Goal: Task Accomplishment & Management: Use online tool/utility

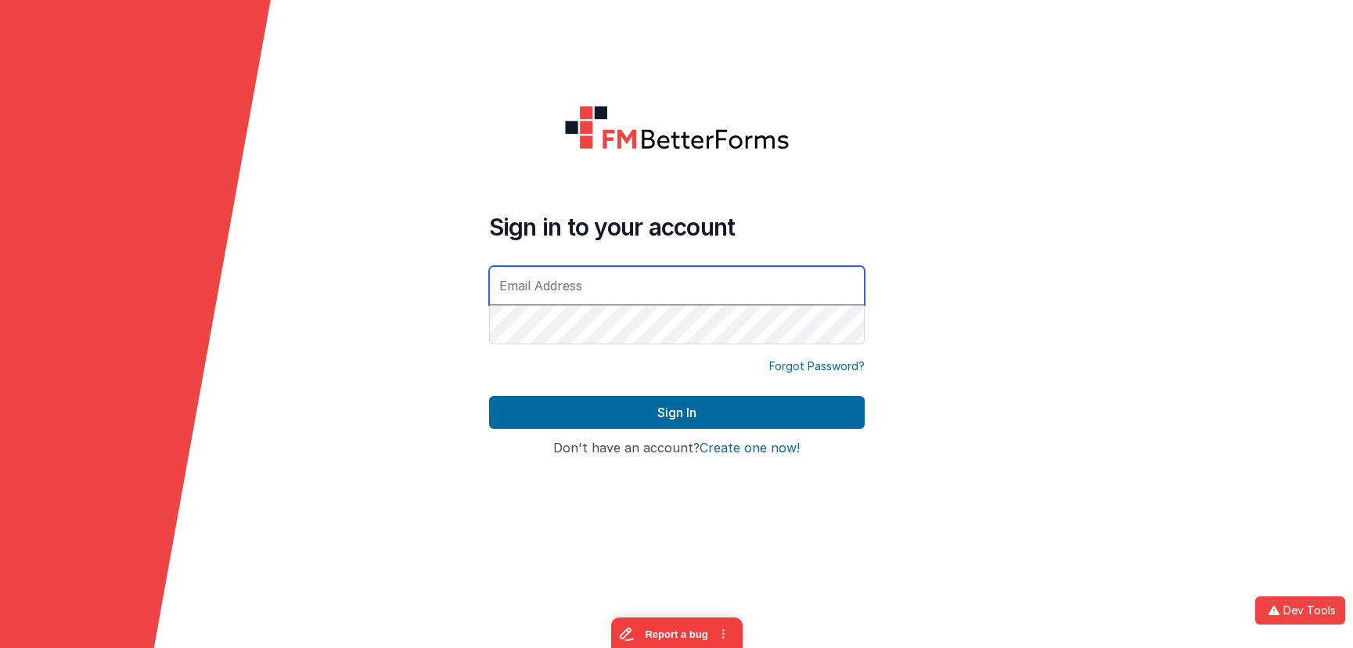
type input "[EMAIL_ADDRESS][DOMAIN_NAME]"
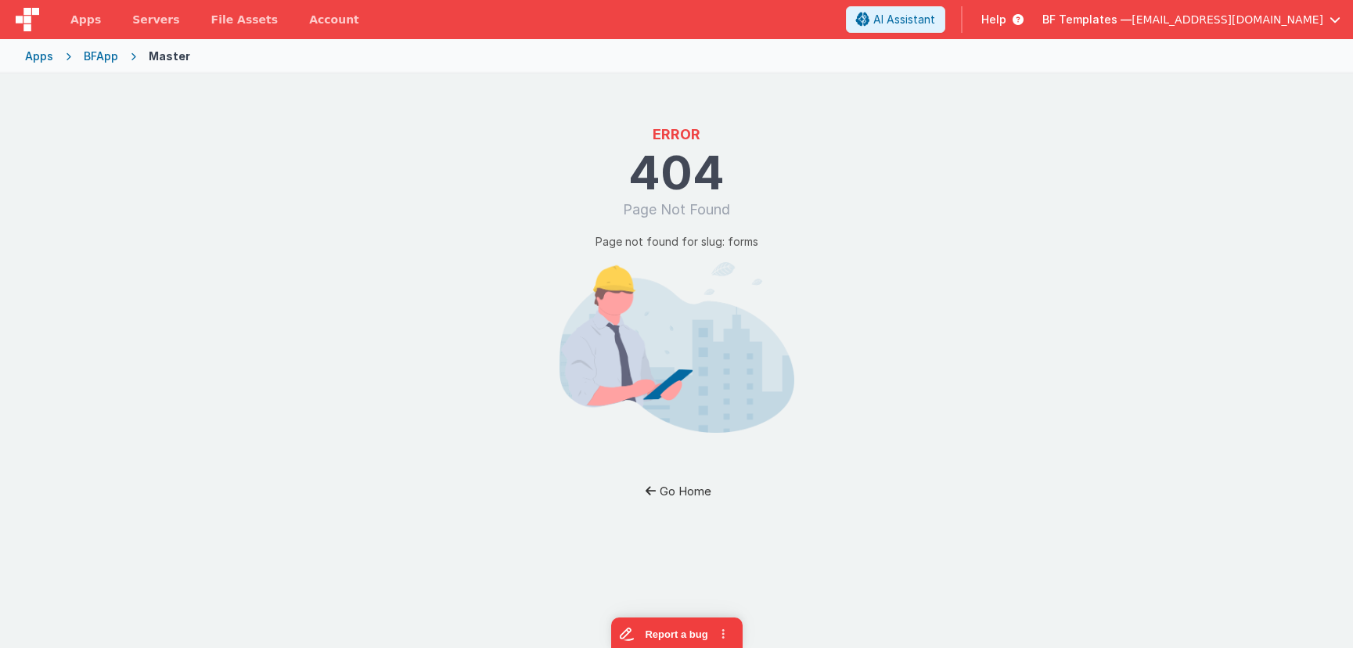
click at [696, 491] on button "Go Home" at bounding box center [677, 491] width 92 height 29
